Goal: Find specific page/section: Find specific page/section

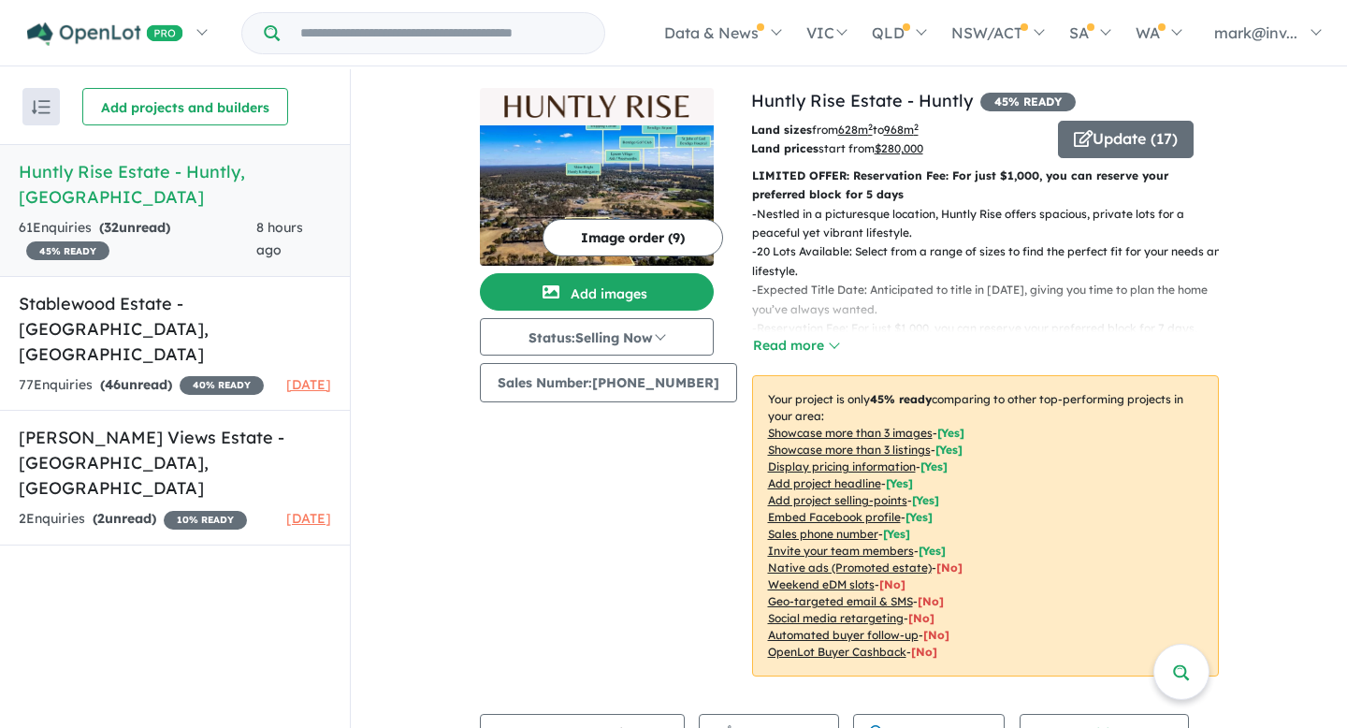
click at [167, 170] on h5 "Huntly Rise Estate - [GEOGRAPHIC_DATA] , [GEOGRAPHIC_DATA]" at bounding box center [175, 184] width 313 height 51
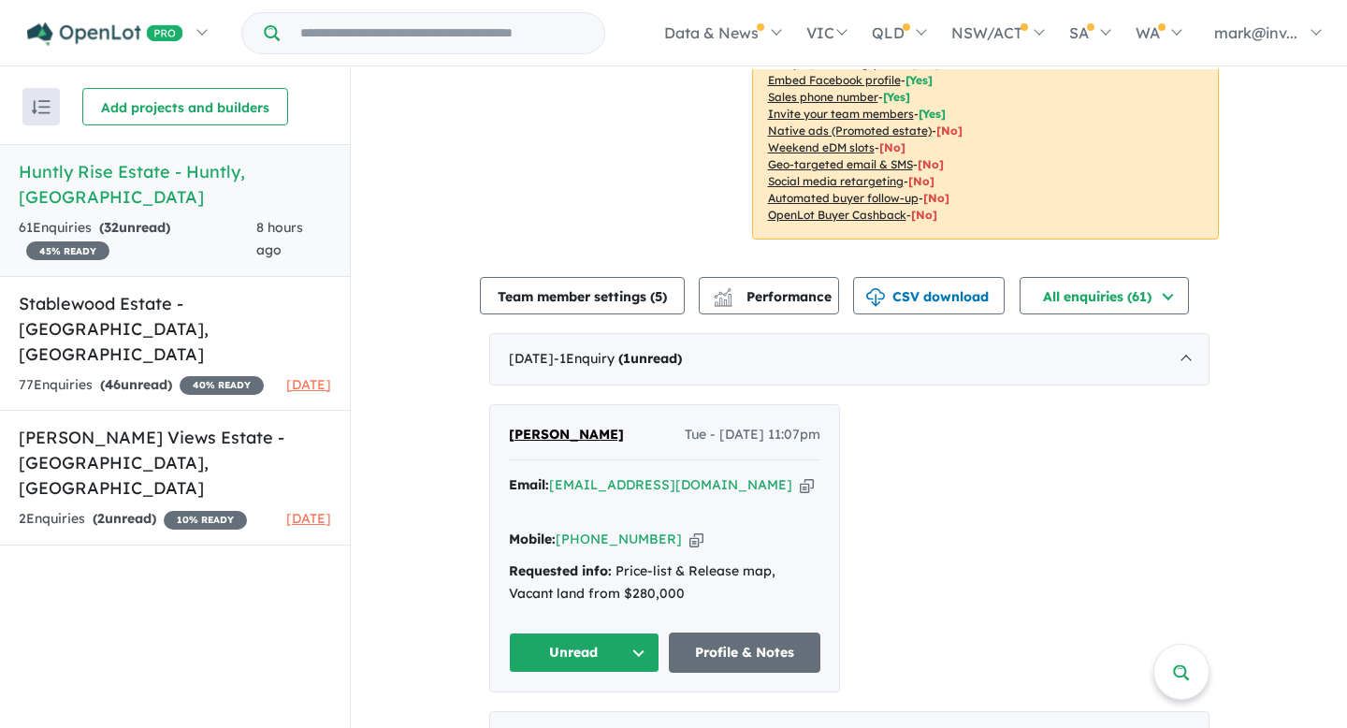
scroll to position [528, 0]
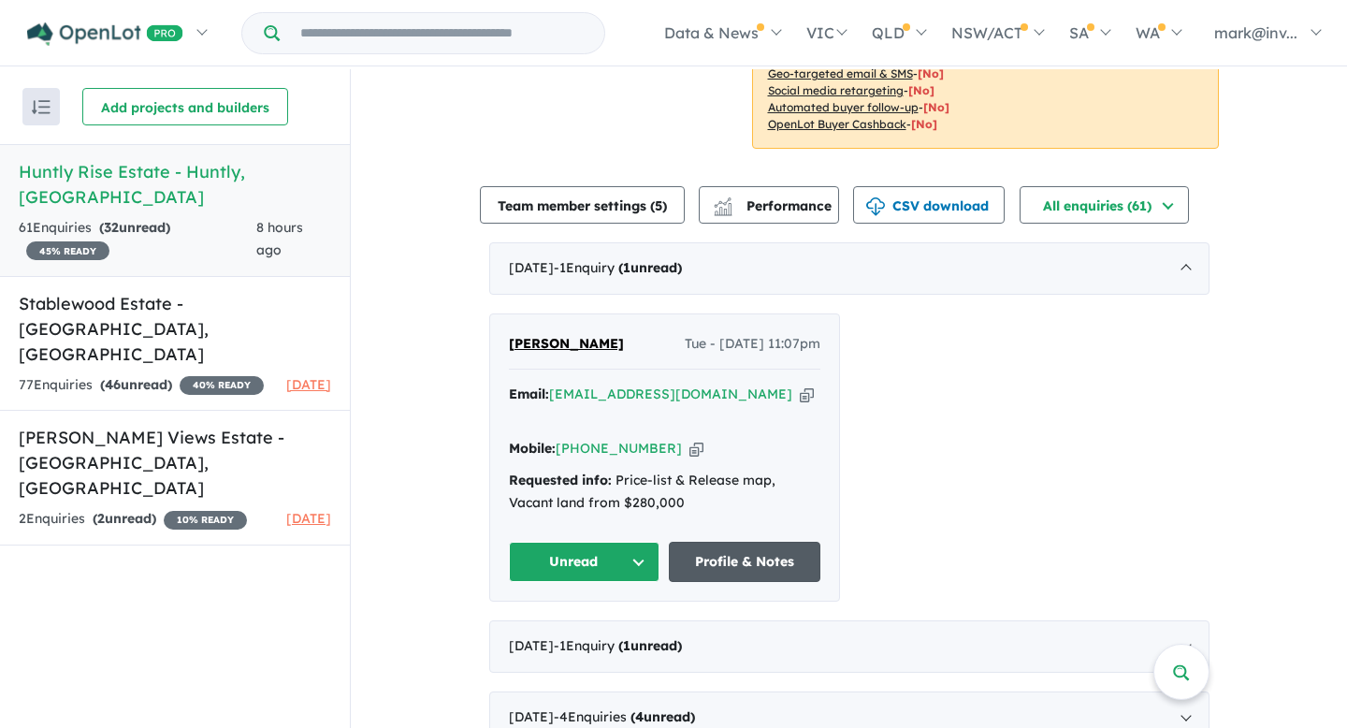
click at [743, 542] on link "Profile & Notes" at bounding box center [745, 562] width 152 height 40
